Goal: Find specific page/section: Find specific page/section

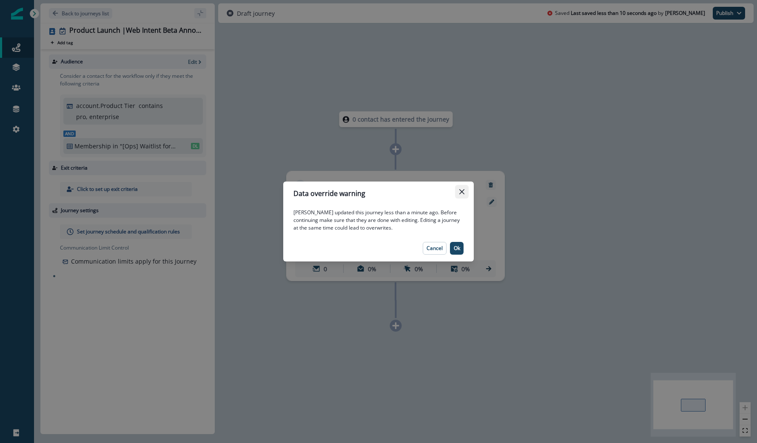
click at [457, 191] on button "Close" at bounding box center [462, 192] width 14 height 14
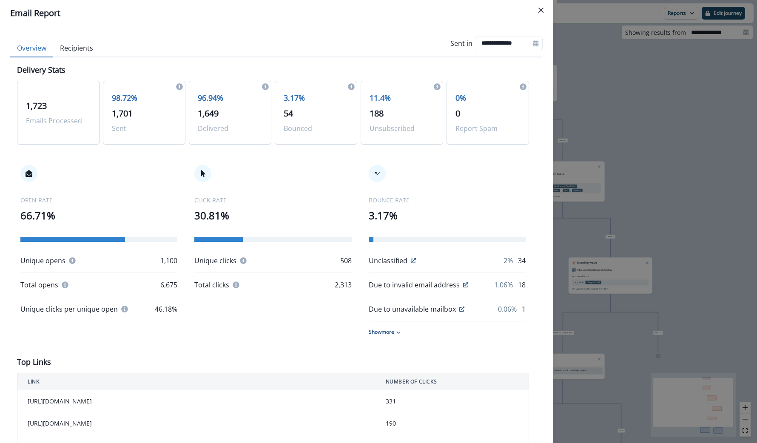
scroll to position [400, 0]
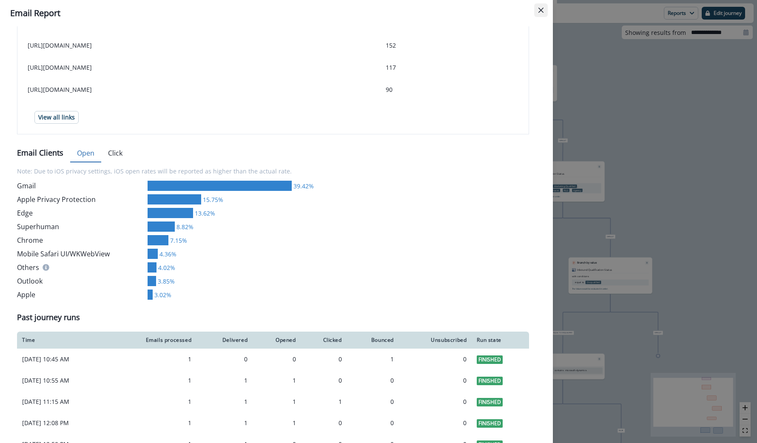
click at [541, 11] on icon "Close" at bounding box center [541, 10] width 5 height 5
type input "**********"
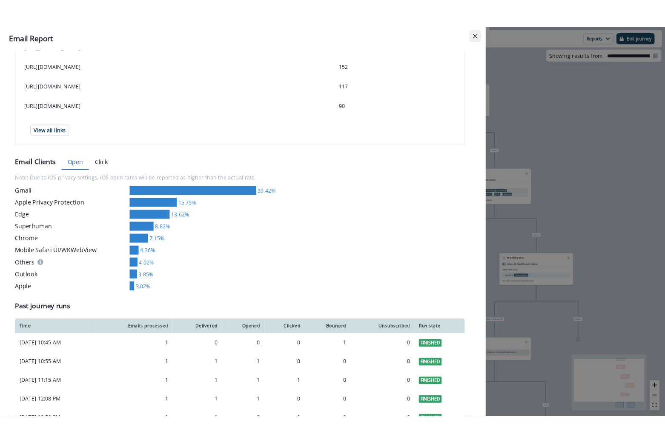
scroll to position [70, 0]
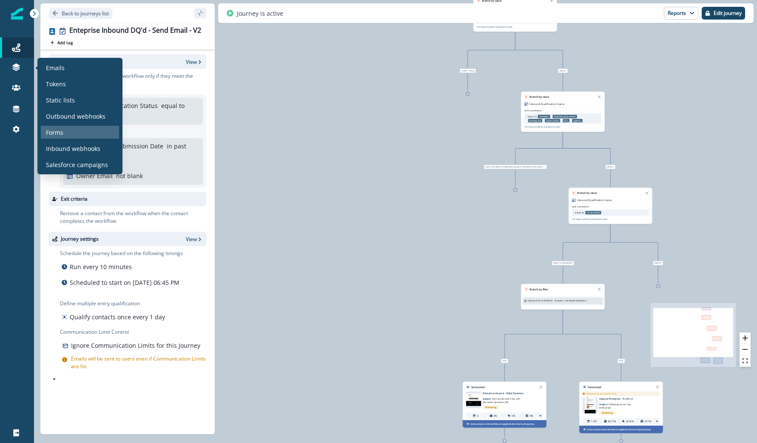
click at [74, 135] on div "Forms" at bounding box center [80, 132] width 78 height 13
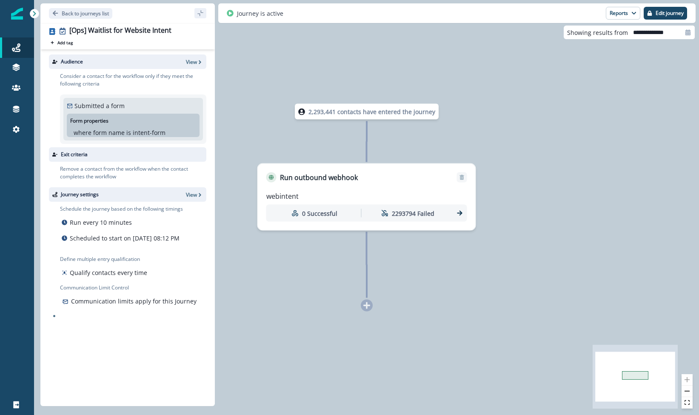
click at [260, 245] on div "2,293,441 contacts have entered the journey Run outbound webhook webintent 0 Su…" at bounding box center [366, 207] width 665 height 415
click at [175, 23] on div "[Ops] Waitlist for Website Intent Add tag Search or create tags Audience View C…" at bounding box center [127, 214] width 174 height 383
